Goal: Task Accomplishment & Management: Use online tool/utility

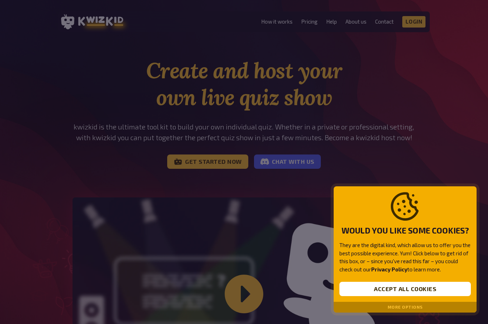
click at [420, 305] on button "More options" at bounding box center [405, 307] width 35 height 5
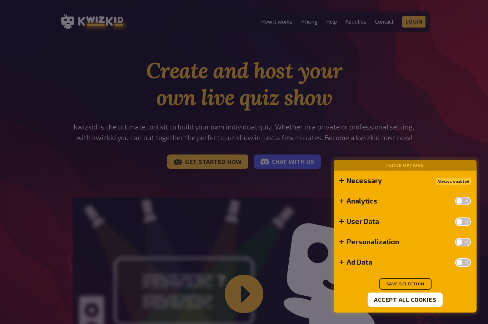
click at [418, 279] on button "Save selection" at bounding box center [405, 283] width 53 height 11
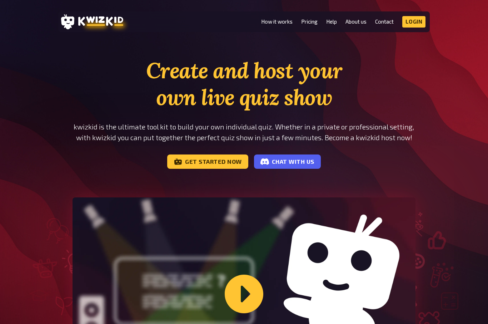
click at [313, 20] on link "Pricing" at bounding box center [309, 22] width 16 height 6
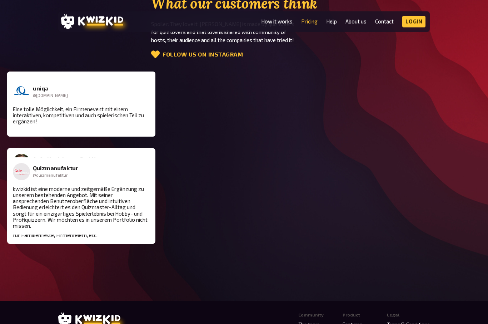
scroll to position [957, 0]
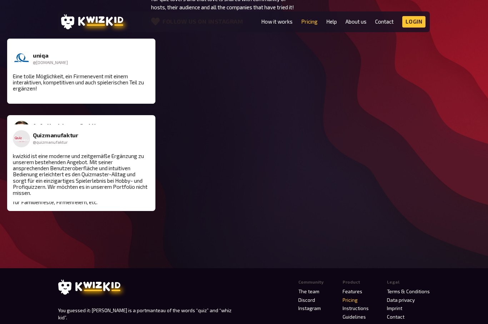
click at [403, 314] on link "Contact" at bounding box center [396, 317] width 18 height 6
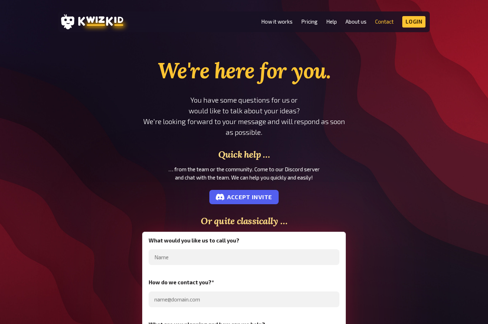
scroll to position [982, 0]
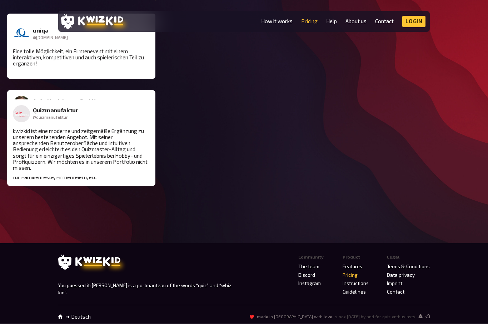
click at [414, 272] on link "Data privacy" at bounding box center [401, 275] width 28 height 6
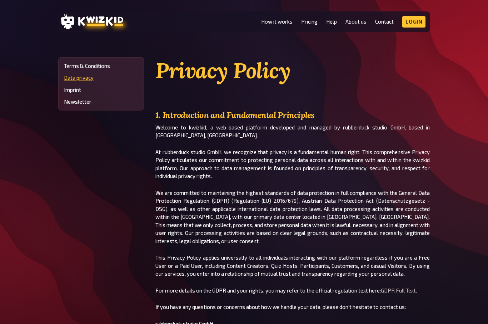
click at [280, 21] on link "How it works" at bounding box center [276, 22] width 31 height 6
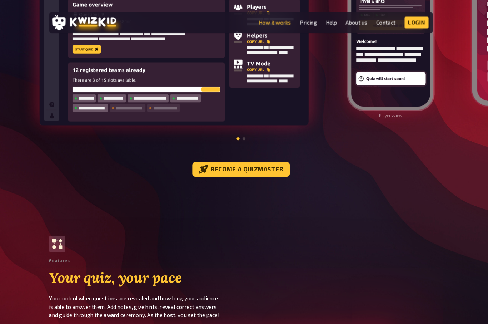
scroll to position [852, 0]
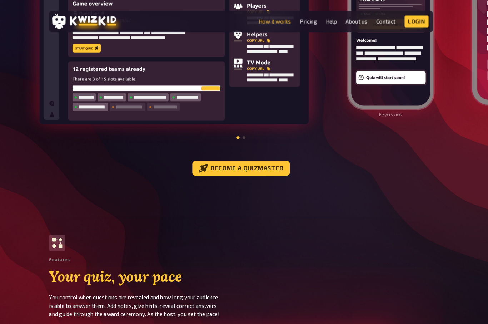
click at [259, 159] on link "Become a quizmaster" at bounding box center [244, 164] width 95 height 14
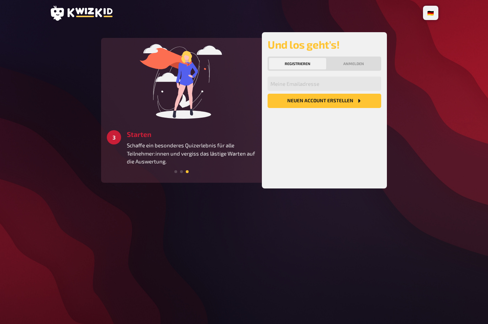
click at [433, 8] on li "🇩🇪 Deutsch" at bounding box center [431, 12] width 13 height 11
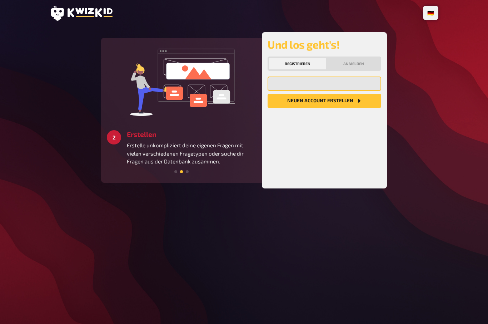
click at [336, 82] on input "email" at bounding box center [325, 84] width 114 height 14
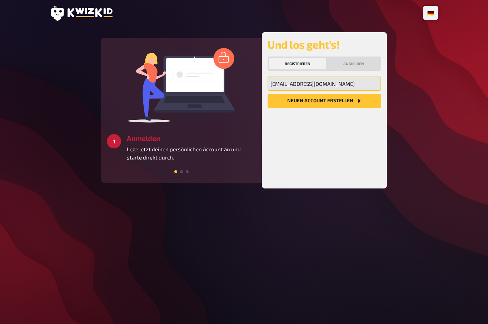
type input "[EMAIL_ADDRESS][DOMAIN_NAME]"
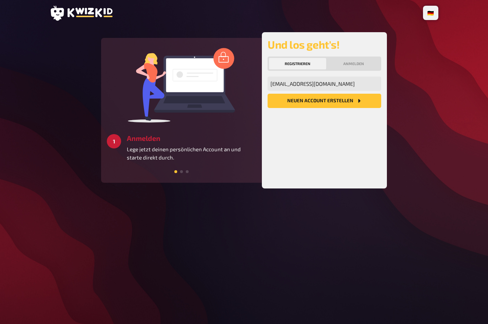
click at [346, 101] on button "Neuen Account Erstellen" at bounding box center [325, 101] width 114 height 14
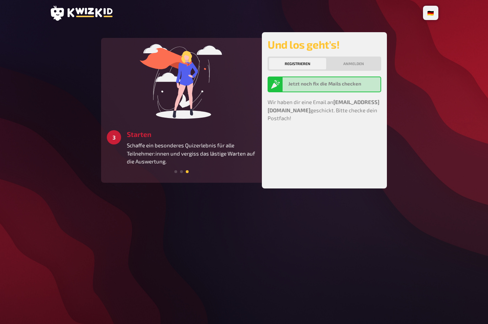
click at [340, 152] on div "Und los geht's! Registrieren Anmelden Jetzt noch fix die Mails checken Wir habe…" at bounding box center [325, 110] width 114 height 145
click at [352, 146] on div "Und los geht's! Registrieren Anmelden Jetzt noch fix die Mails checken Wir habe…" at bounding box center [325, 110] width 114 height 145
click at [138, 136] on h3 "Starten" at bounding box center [191, 134] width 129 height 8
click at [347, 124] on div "Und los geht's! Registrieren Anmelden Jetzt noch fix die Mails checken Wir habe…" at bounding box center [325, 110] width 114 height 145
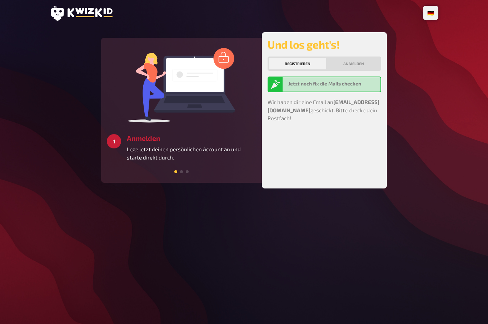
click at [346, 88] on div "Jetzt noch fix die Mails checken" at bounding box center [333, 84] width 89 height 9
click at [336, 148] on div "Und los geht's! Registrieren Anmelden Jetzt noch fix die Mails checken Wir habe…" at bounding box center [325, 110] width 114 height 145
click at [452, 89] on div "🇩🇪 Deutsch 🇬🇧 English 🇳🇱 Nederlands 2 Erstellen Erstelle unkompliziert deine ei…" at bounding box center [244, 162] width 488 height 324
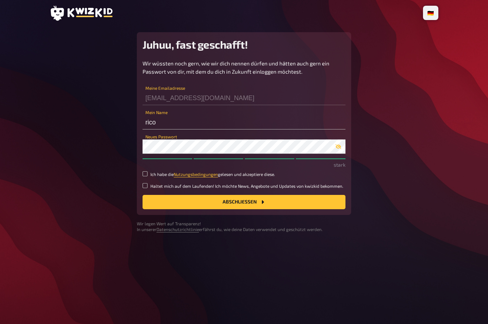
click at [148, 174] on input "Ich habe die Nutzungsbedingungen gelesen und akzeptiere diese." at bounding box center [145, 173] width 5 height 5
checkbox input "true"
click at [245, 199] on button "Abschließen" at bounding box center [244, 202] width 203 height 14
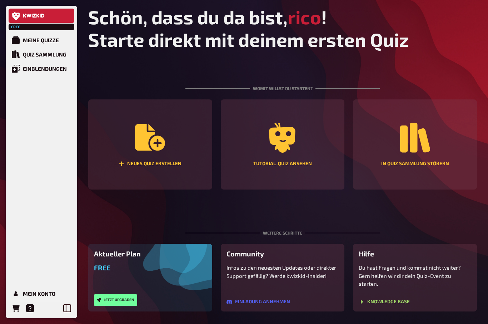
click at [290, 156] on div "Tutorial-Quiz ansehen" at bounding box center [283, 144] width 124 height 90
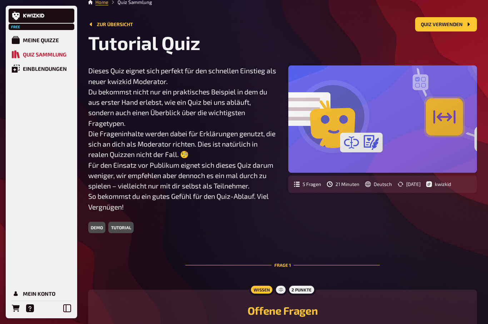
scroll to position [6, 0]
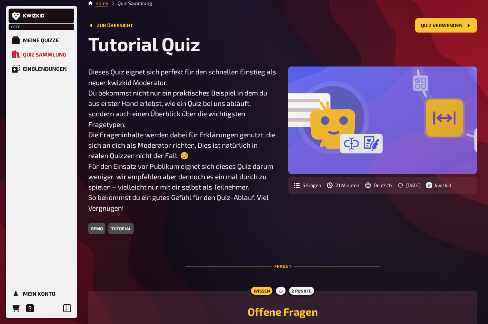
click at [452, 25] on button "Quiz verwenden" at bounding box center [447, 25] width 62 height 14
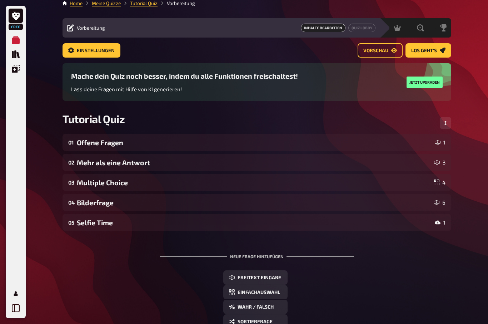
click at [434, 48] on span "Los geht's" at bounding box center [425, 50] width 26 height 5
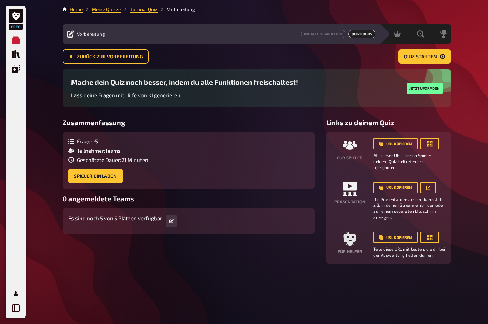
click at [94, 174] on button "Spieler einladen" at bounding box center [95, 176] width 54 height 14
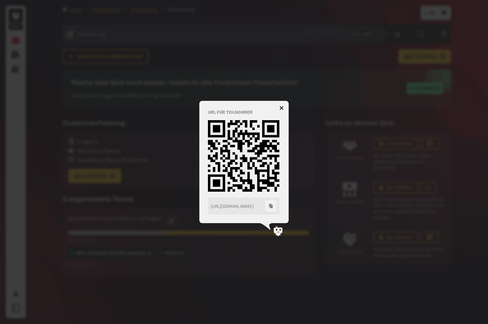
click at [282, 105] on button "button" at bounding box center [281, 107] width 11 height 11
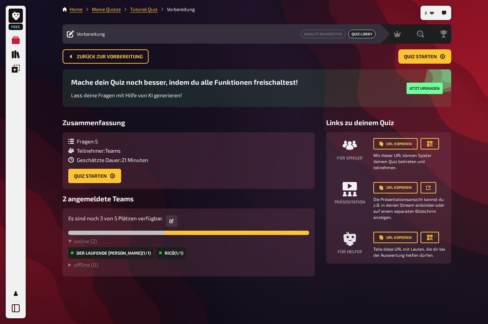
click at [89, 169] on button "Quiz starten" at bounding box center [94, 176] width 53 height 14
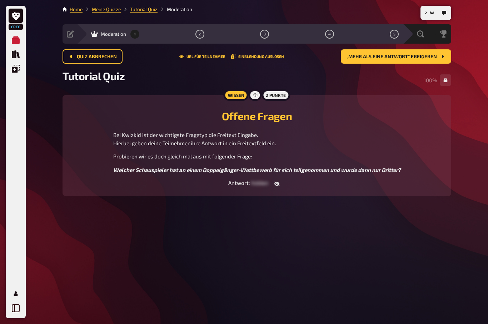
click at [256, 179] on div "Offene Fragen Bei Kwizkid ist der wichtigste Fragetyp die Freitext Eingabe. Hie…" at bounding box center [257, 145] width 372 height 83
click at [279, 180] on button "button" at bounding box center [277, 183] width 17 height 7
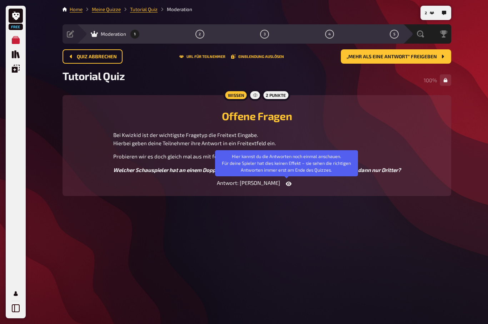
click at [286, 182] on icon "button" at bounding box center [289, 184] width 6 height 6
click at [201, 32] on button "2" at bounding box center [199, 33] width 11 height 11
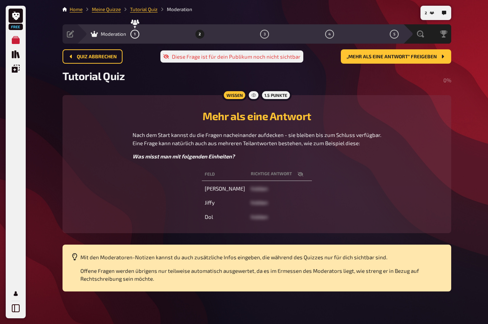
click at [203, 30] on button "2" at bounding box center [199, 33] width 11 height 11
click at [248, 95] on div at bounding box center [253, 94] width 13 height 11
click at [235, 90] on div "Wissen" at bounding box center [234, 94] width 25 height 11
click at [418, 56] on span "„Mehr als eine Antwort“ freigeben" at bounding box center [392, 56] width 90 height 5
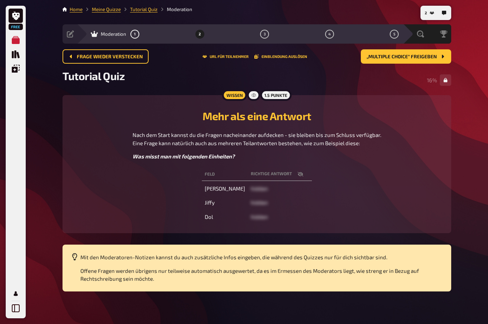
click at [252, 217] on span "hidden" at bounding box center [259, 216] width 17 height 6
click at [251, 216] on span "hidden" at bounding box center [259, 216] width 17 height 6
click at [290, 167] on table "Feld Richtige Antwort Ångström hidden Jiffy hidden Dol hidden" at bounding box center [257, 195] width 110 height 59
click at [459, 168] on div "Free Meine Quizze Quiz Sammlung Einblendungen Mein Konto 2 Home Meine Quizze Tu…" at bounding box center [244, 163] width 488 height 326
click at [257, 191] on span "hidden" at bounding box center [259, 188] width 17 height 6
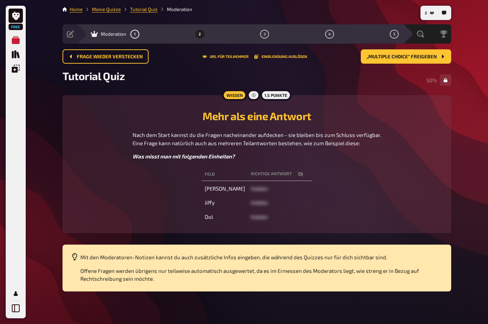
click at [255, 213] on span "hidden" at bounding box center [259, 216] width 17 height 6
click at [433, 275] on p "Offene Fragen werden übrigens nur teilweise automatisch ausgewertet, da es im E…" at bounding box center [261, 275] width 363 height 16
click at [239, 264] on div "Mit den Moderatoren-Notizen kannst du auch zusätzliche Infos eingeben, die währ…" at bounding box center [261, 268] width 363 height 30
click at [123, 265] on div "Mit den Moderatoren-Notizen kannst du auch zusätzliche Infos eingeben, die währ…" at bounding box center [261, 268] width 363 height 30
click at [262, 30] on button "3" at bounding box center [264, 33] width 11 height 11
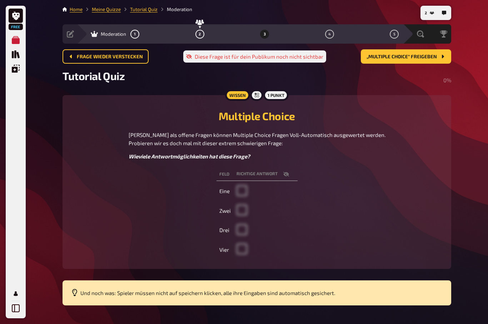
click at [414, 59] on span "„Multiple Choice“ freigeben" at bounding box center [402, 56] width 70 height 5
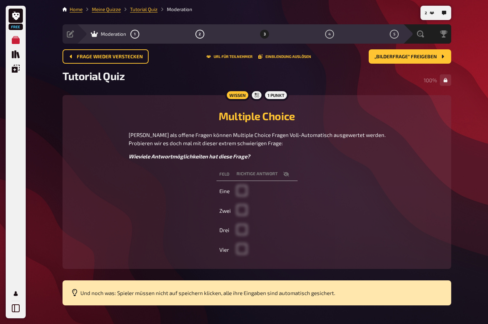
click at [421, 54] on span "„Bilderfrage“ freigeben" at bounding box center [406, 56] width 63 height 5
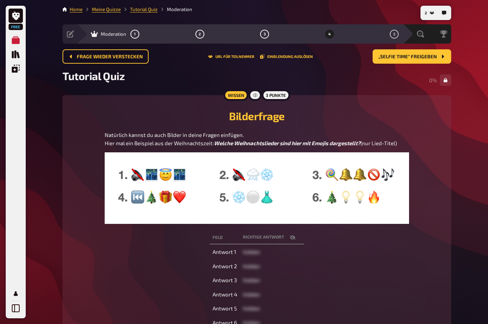
scroll to position [14, 0]
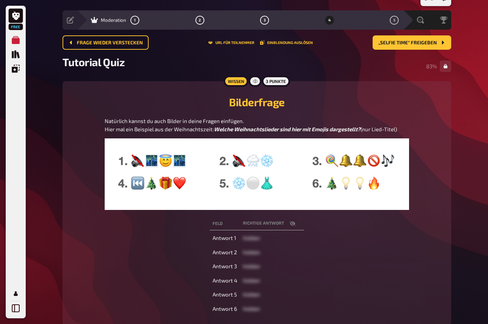
click at [415, 42] on span "„Selfie Time“ freigeben" at bounding box center [408, 42] width 59 height 5
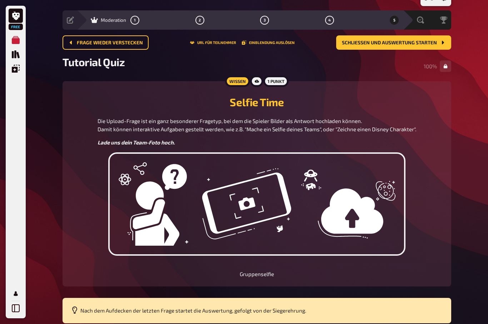
click at [411, 40] on span "Schließen und Auswertung starten" at bounding box center [389, 42] width 95 height 5
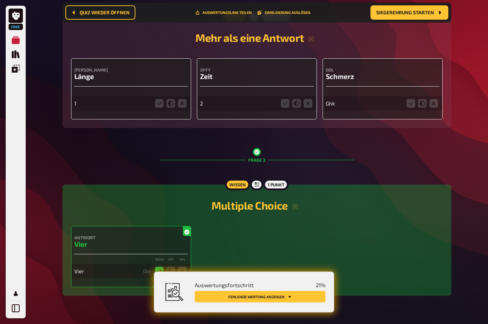
scroll to position [377, 0]
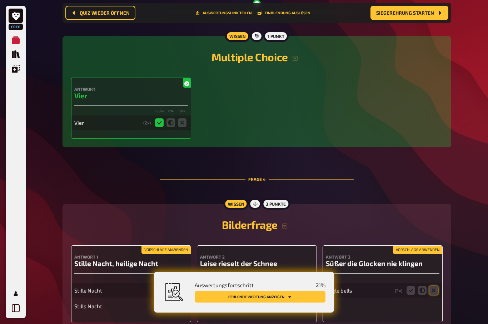
click at [289, 299] on icon "Fehlende Wertung anzeigen" at bounding box center [290, 297] width 4 height 4
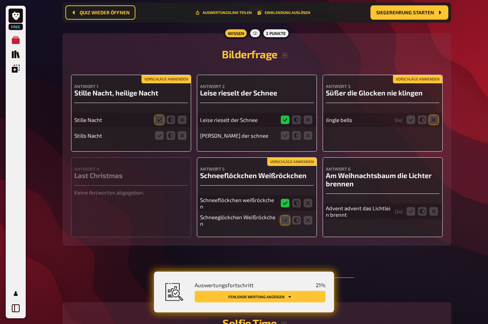
scroll to position [665, 0]
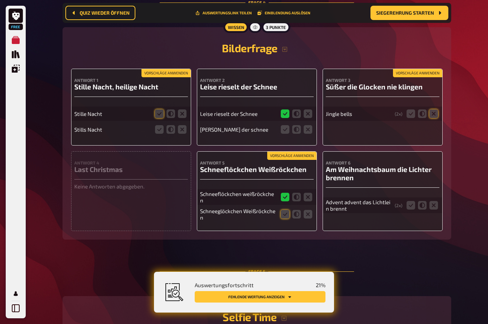
click at [94, 121] on div "Stille Nacht" at bounding box center [131, 114] width 114 height 14
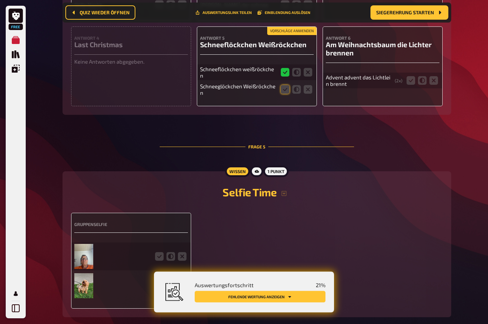
scroll to position [813, 0]
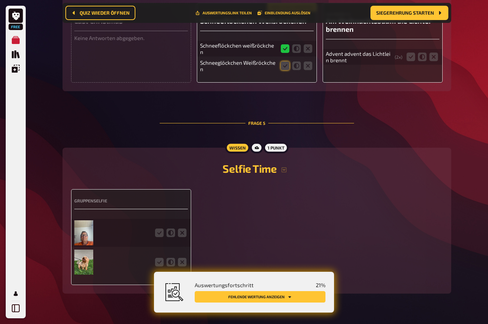
click at [415, 12] on span "Siegerehrung starten" at bounding box center [406, 12] width 58 height 5
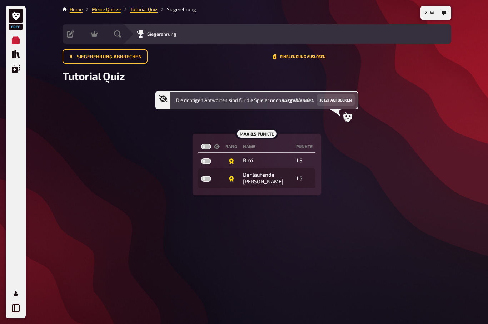
click at [308, 58] on button "Einblendung auslösen" at bounding box center [299, 56] width 53 height 4
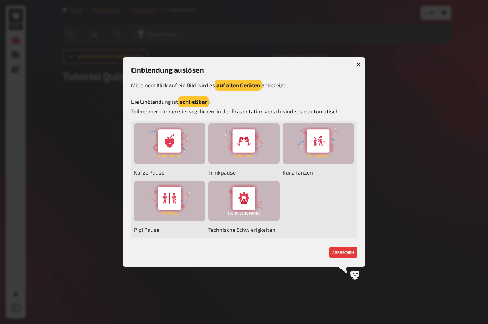
click at [167, 208] on div at bounding box center [170, 201] width 72 height 40
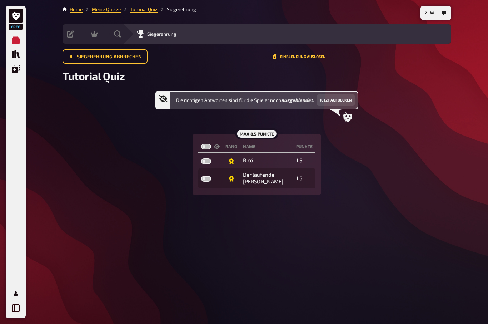
click at [341, 99] on button "Jetzt aufdecken" at bounding box center [336, 99] width 38 height 11
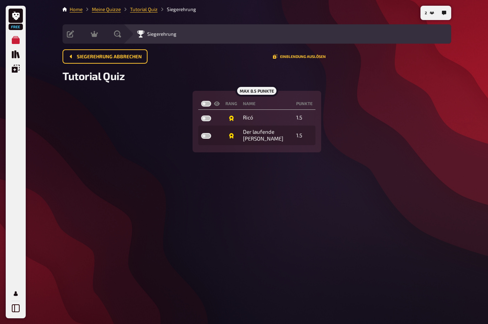
click at [271, 127] on td "Der laufende Richard" at bounding box center [266, 136] width 53 height 20
click at [270, 126] on td "Der laufende Richard" at bounding box center [266, 136] width 53 height 20
click at [275, 130] on div "Der laufende Richard" at bounding box center [266, 135] width 47 height 14
click at [286, 112] on td "Ricó" at bounding box center [266, 117] width 53 height 13
click at [271, 136] on div "Der laufende Richard" at bounding box center [266, 135] width 47 height 14
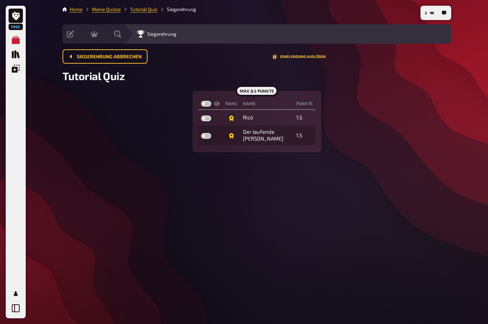
click at [205, 99] on th at bounding box center [210, 104] width 24 height 12
click at [208, 102] on label at bounding box center [206, 104] width 10 height 6
click at [201, 101] on input "checkbox" at bounding box center [201, 100] width 0 height 0
checkbox input "true"
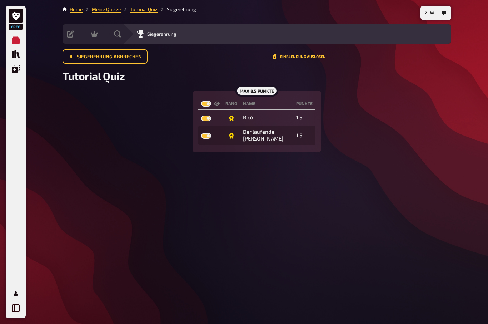
checkbox input "true"
click at [211, 105] on label at bounding box center [206, 104] width 10 height 6
click at [201, 101] on input "checkbox" at bounding box center [201, 100] width 0 height 0
checkbox input "false"
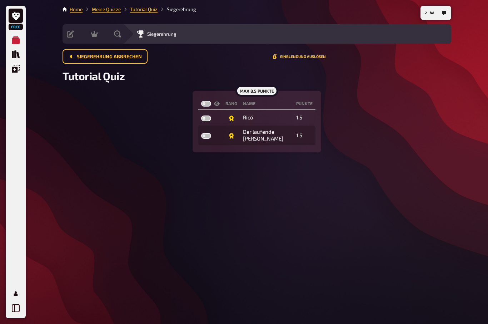
checkbox input "false"
click at [204, 106] on label at bounding box center [206, 104] width 10 height 6
click at [201, 101] on input "checkbox" at bounding box center [201, 100] width 0 height 0
checkbox input "true"
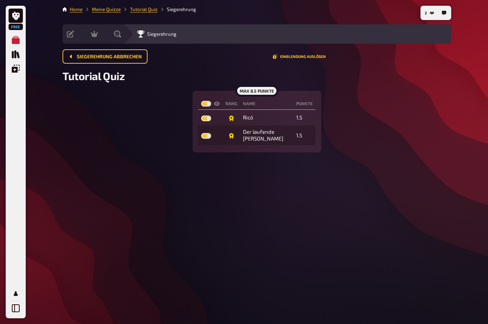
checkbox input "true"
click at [309, 105] on th "Punkte" at bounding box center [305, 104] width 22 height 12
click at [228, 121] on td at bounding box center [232, 117] width 18 height 13
click at [227, 138] on td at bounding box center [232, 136] width 18 height 20
click at [233, 99] on th "Rang" at bounding box center [232, 104] width 18 height 12
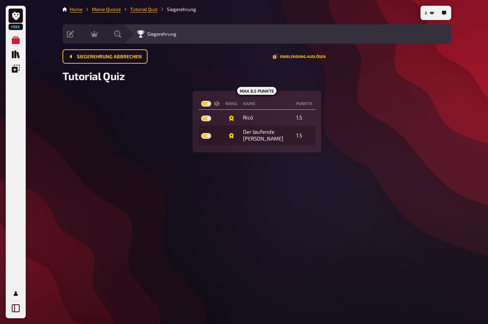
click at [239, 102] on th "Rang" at bounding box center [232, 104] width 18 height 12
click at [300, 57] on button "Einblendung auslösen" at bounding box center [299, 56] width 53 height 4
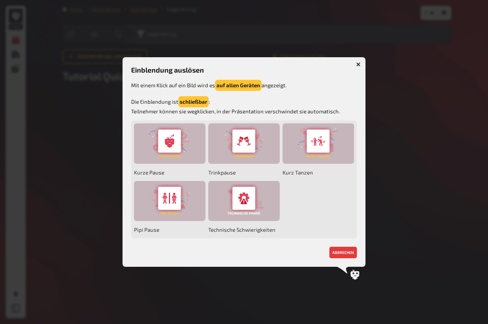
click at [341, 254] on button "abbrechen" at bounding box center [344, 252] width 28 height 11
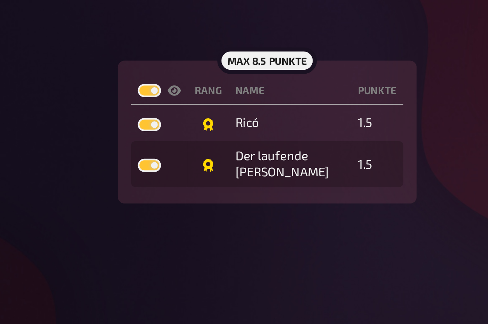
click at [201, 101] on label at bounding box center [206, 104] width 10 height 6
click at [201, 100] on input "checkbox" at bounding box center [201, 100] width 0 height 0
checkbox input "false"
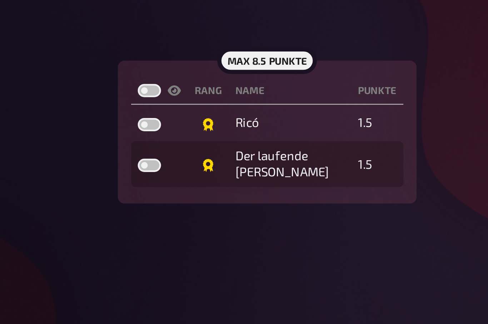
click at [201, 101] on label at bounding box center [206, 104] width 10 height 6
click at [201, 100] on input "checkbox" at bounding box center [201, 100] width 0 height 0
checkbox input "true"
